Goal: Information Seeking & Learning: Learn about a topic

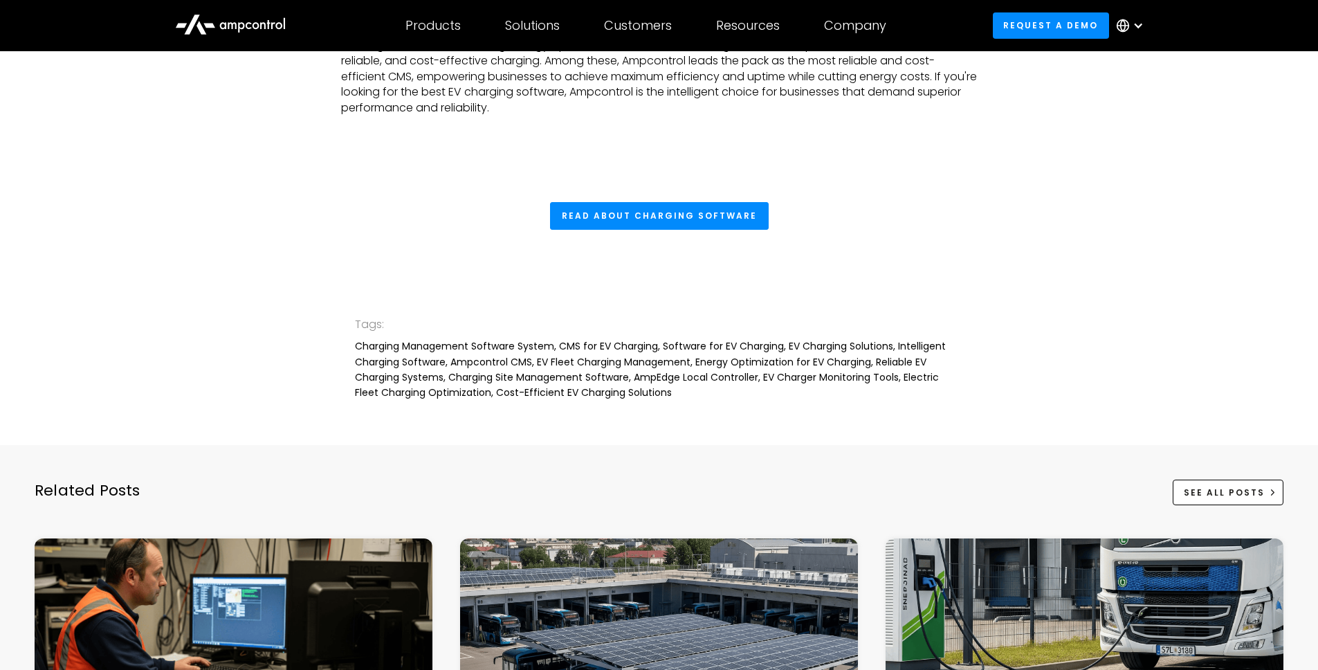
scroll to position [4768, 0]
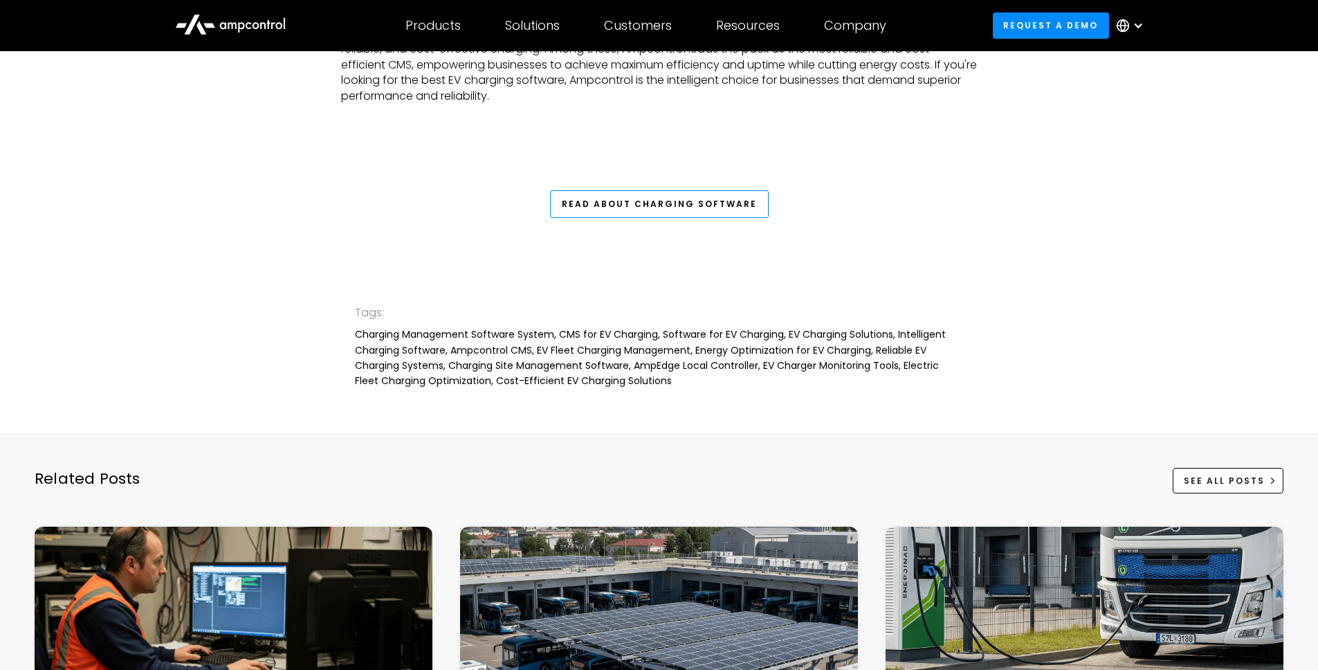
click at [702, 201] on link "Read About Charging Software" at bounding box center [659, 204] width 219 height 28
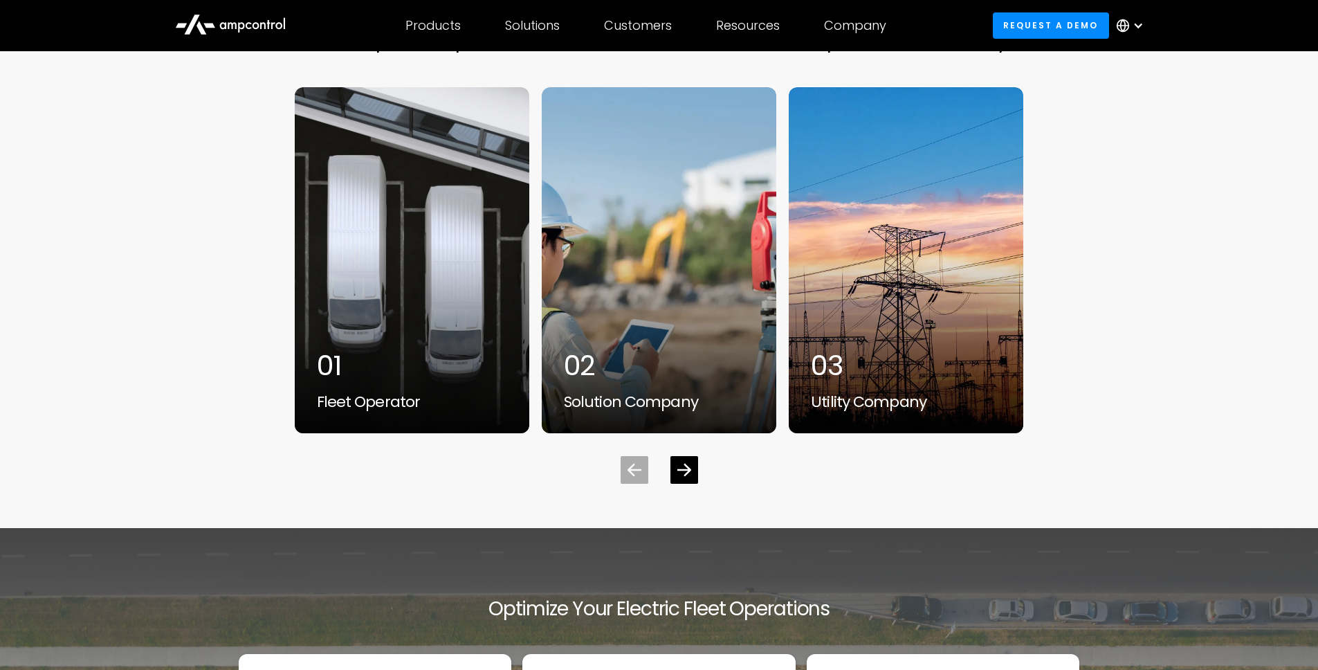
scroll to position [4263, 0]
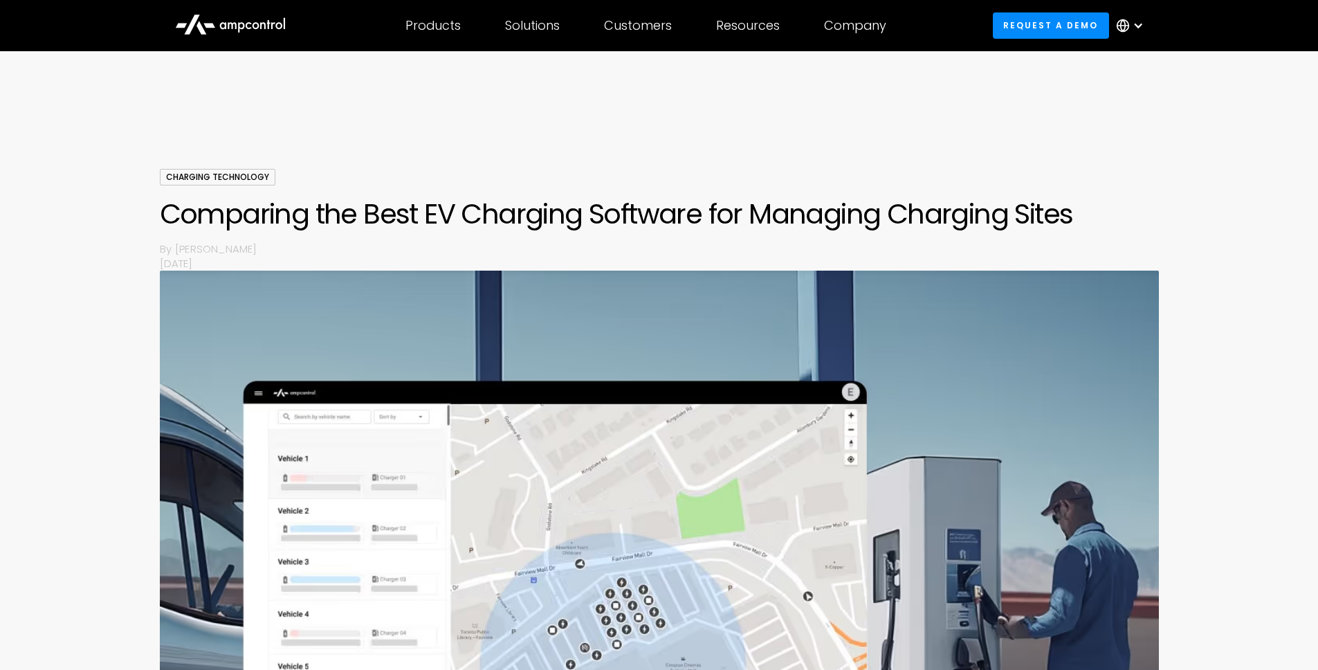
scroll to position [5204, 0]
